Goal: Information Seeking & Learning: Learn about a topic

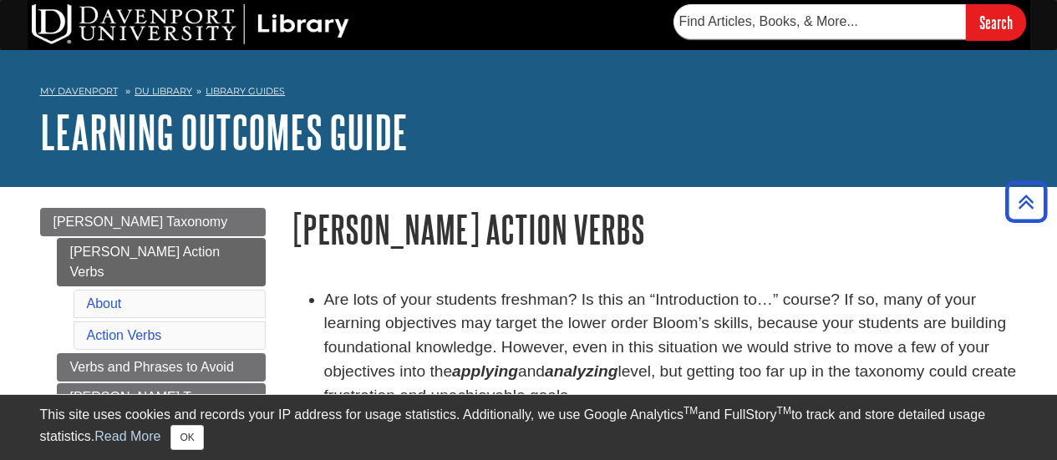
scroll to position [1548, 0]
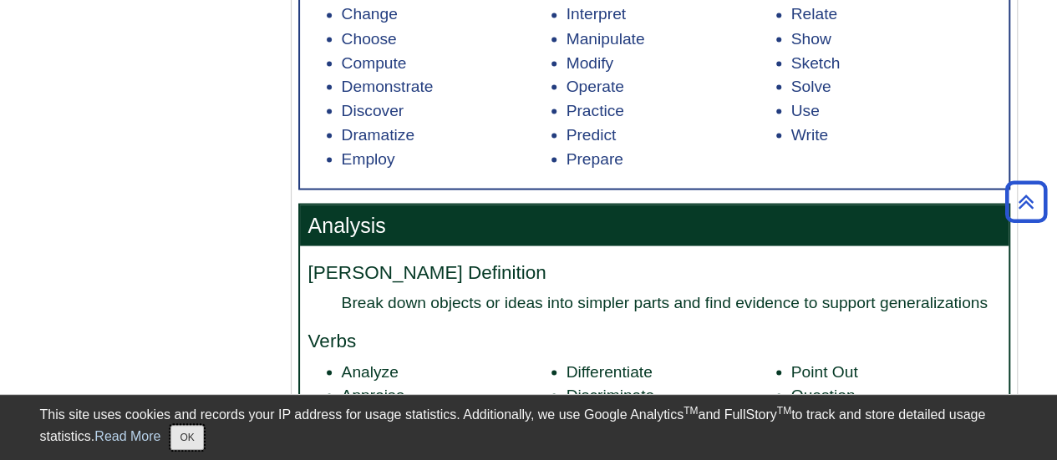
click at [181, 444] on button "OK" at bounding box center [186, 437] width 33 height 25
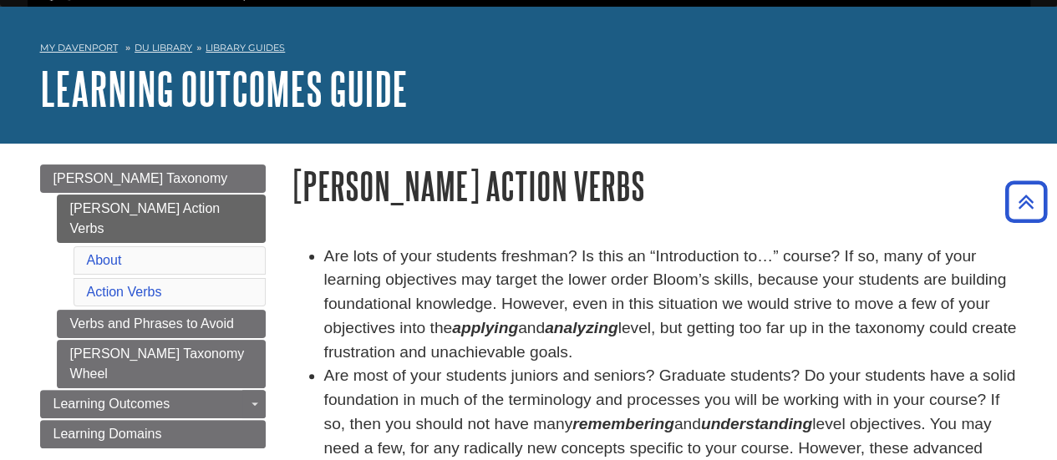
scroll to position [0, 0]
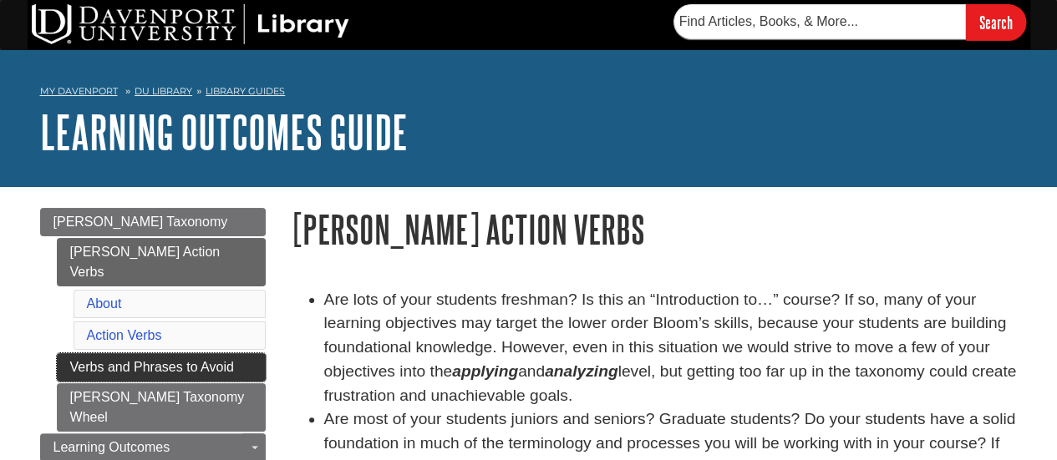
click at [173, 353] on link "Verbs and Phrases to Avoid" at bounding box center [161, 367] width 209 height 28
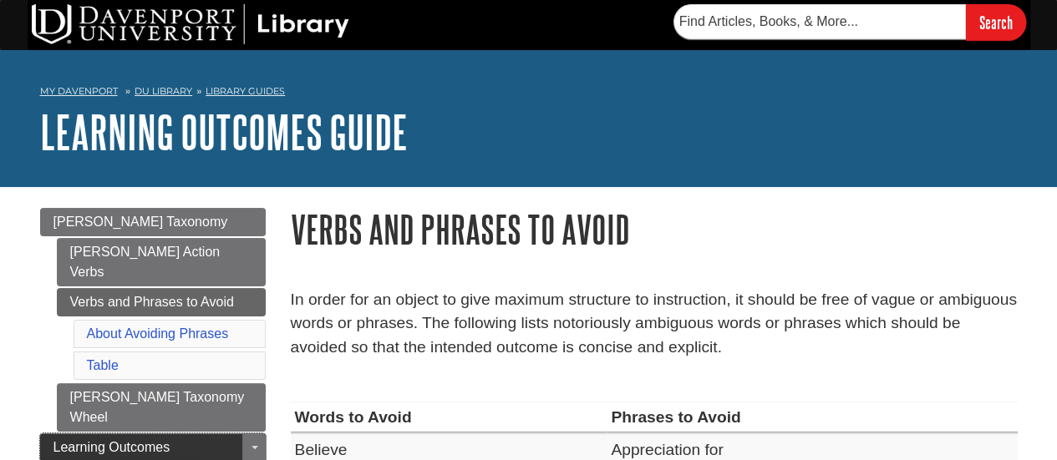
click at [129, 440] on span "Learning Outcomes" at bounding box center [111, 447] width 117 height 14
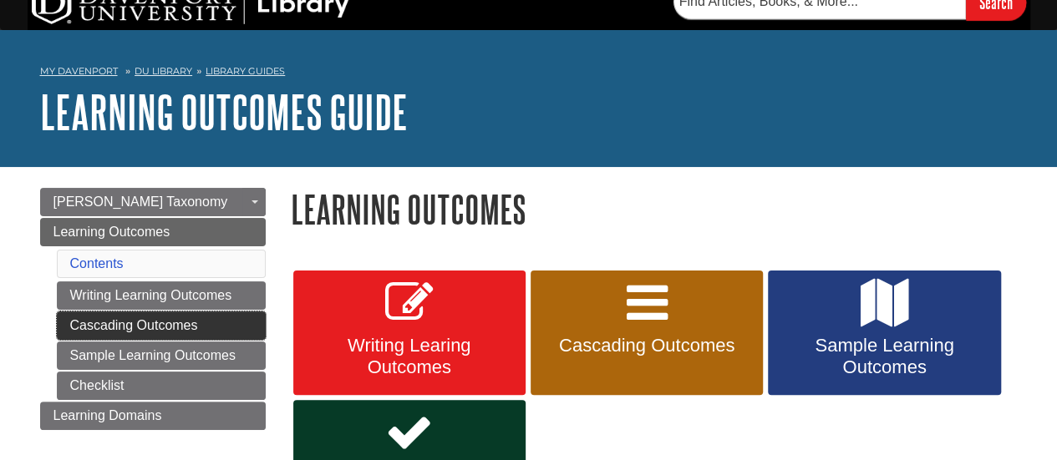
scroll to position [104, 0]
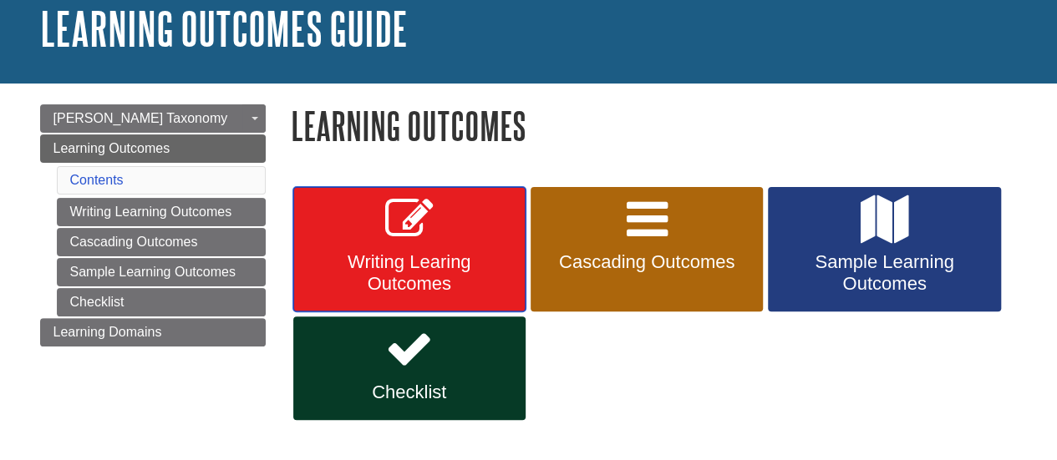
click at [383, 254] on span "Writing Learing Outcomes" at bounding box center [409, 272] width 207 height 43
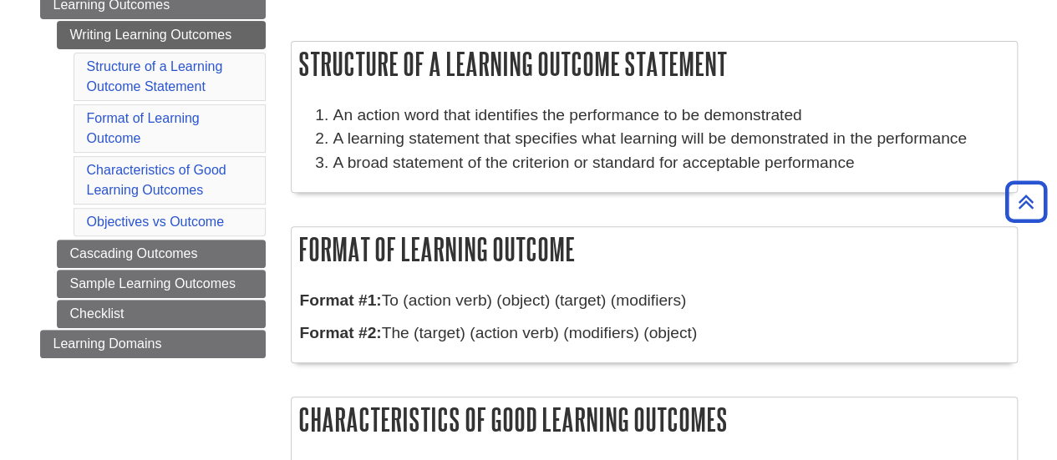
scroll to position [236, 0]
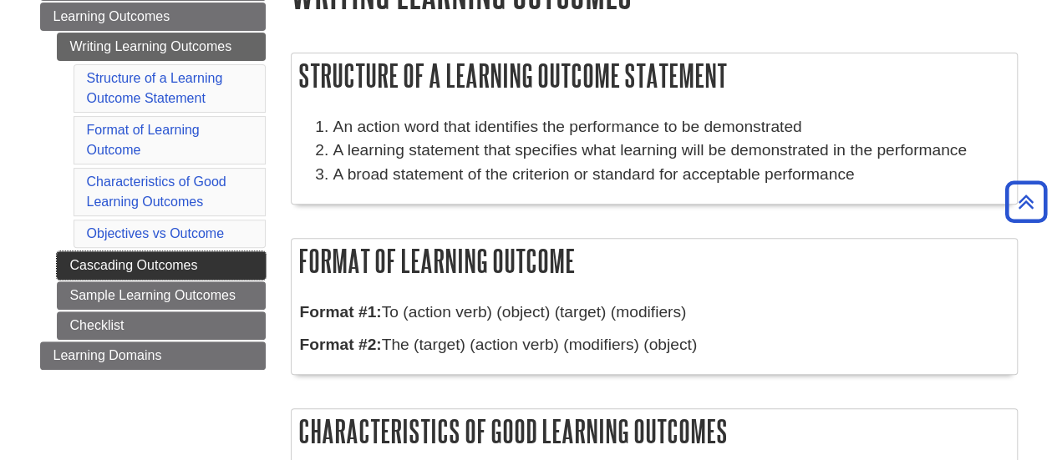
click at [195, 266] on link "Cascading Outcomes" at bounding box center [161, 265] width 209 height 28
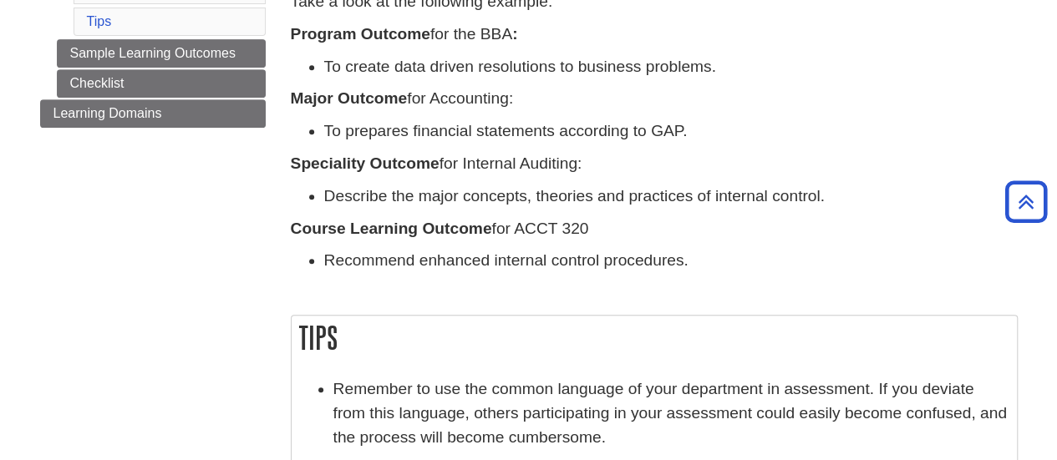
scroll to position [403, 0]
